Goal: Transaction & Acquisition: Book appointment/travel/reservation

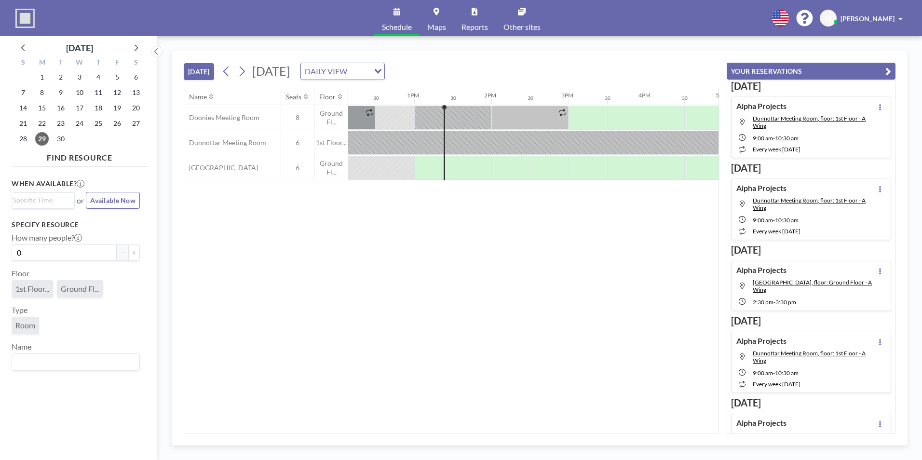
scroll to position [0, 965]
click at [136, 45] on icon at bounding box center [135, 47] width 13 height 13
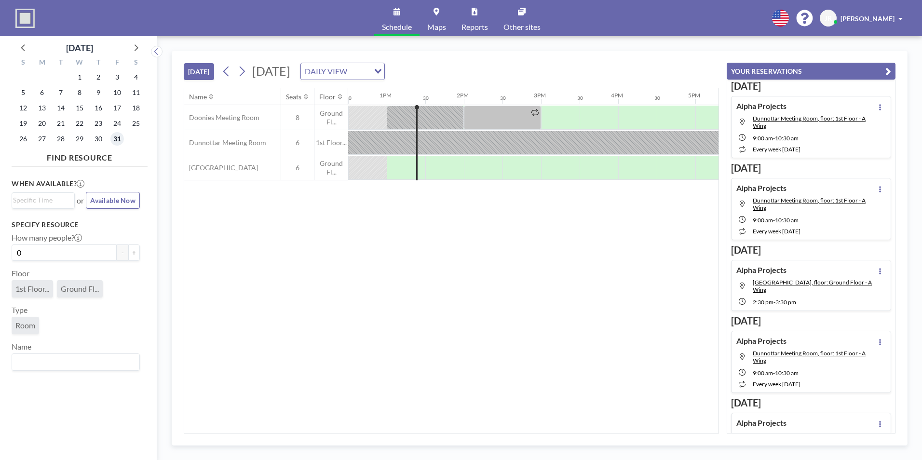
click at [116, 138] on span "31" at bounding box center [117, 139] width 14 height 14
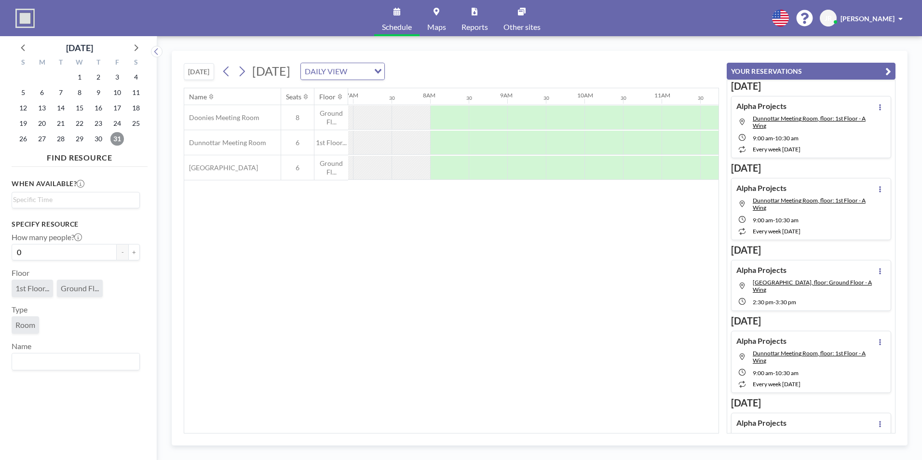
scroll to position [0, 579]
click at [370, 118] on div at bounding box center [367, 118] width 39 height 24
click at [403, 118] on div at bounding box center [406, 118] width 39 height 24
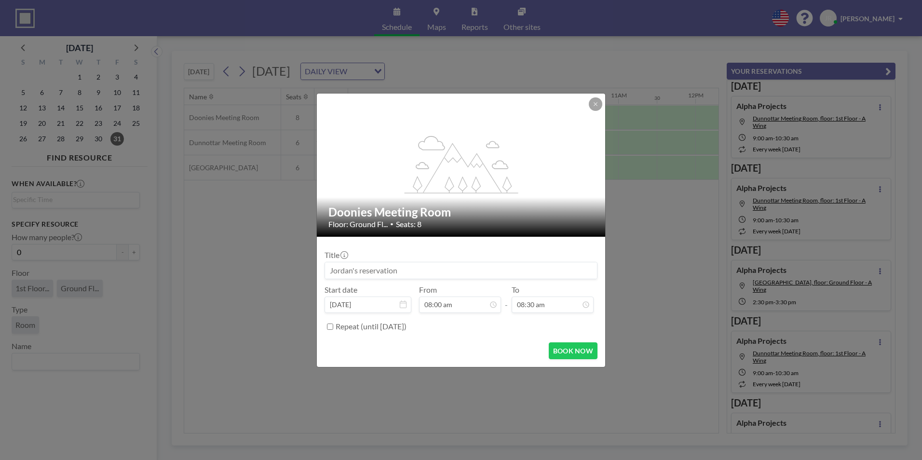
click at [366, 266] on input at bounding box center [461, 270] width 272 height 16
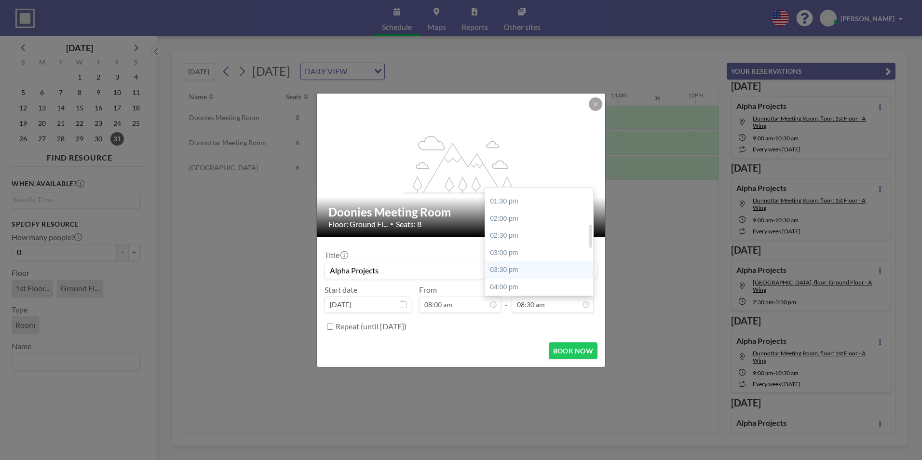
scroll to position [162, 0]
type input "Alpha Projects"
click at [517, 242] on div "02:00 pm" at bounding box center [541, 240] width 113 height 17
type input "02:00 pm"
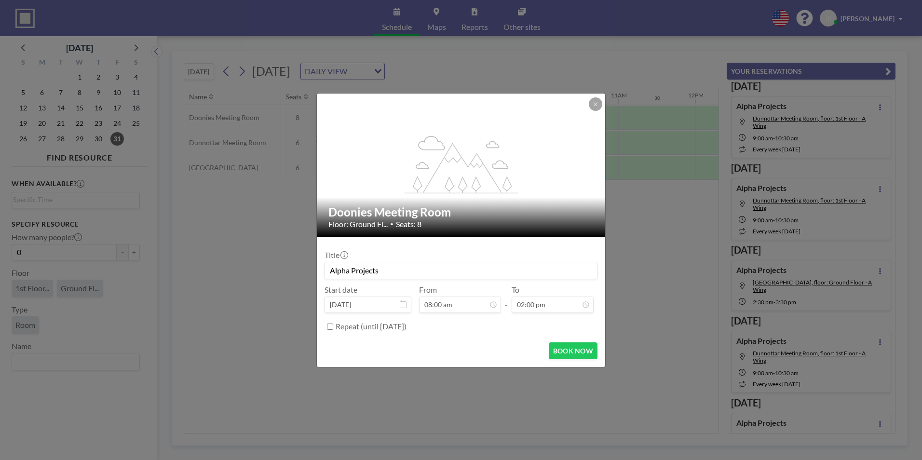
scroll to position [0, 0]
click at [564, 347] on button "BOOK NOW" at bounding box center [573, 350] width 49 height 17
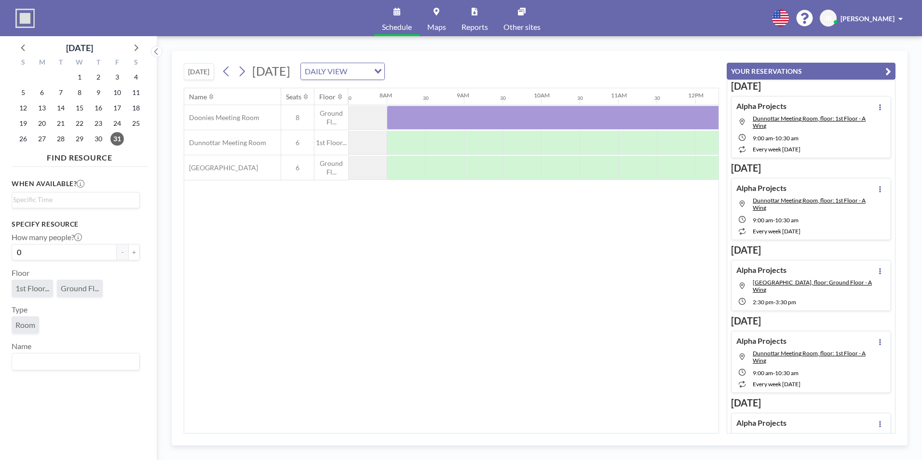
click at [380, 275] on div "Name Seats Floor 12AM 30 1AM 30 2AM 30 3AM 30 4AM 30 5AM 30 6AM 30 7AM 30 8AM 3…" at bounding box center [451, 260] width 534 height 345
